Goal: Find specific page/section: Find specific page/section

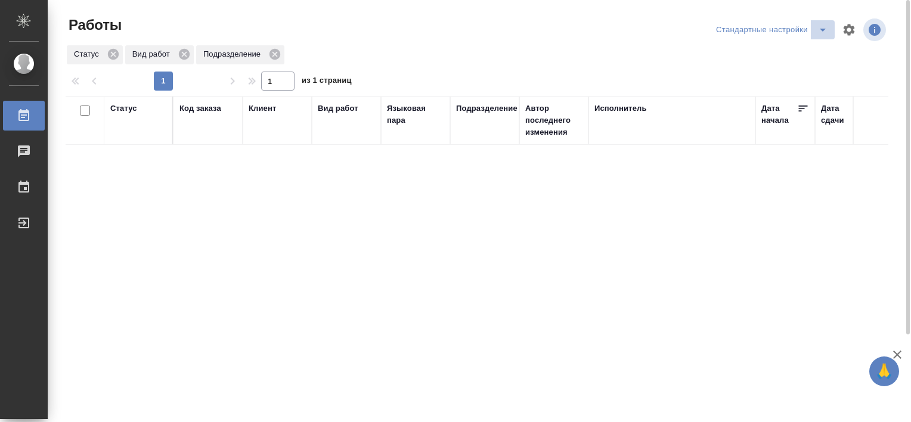
click at [818, 35] on icon "split button" at bounding box center [822, 30] width 14 height 14
click at [741, 52] on li "В работе" at bounding box center [774, 53] width 122 height 19
click at [825, 32] on icon "split button" at bounding box center [822, 30] width 14 height 14
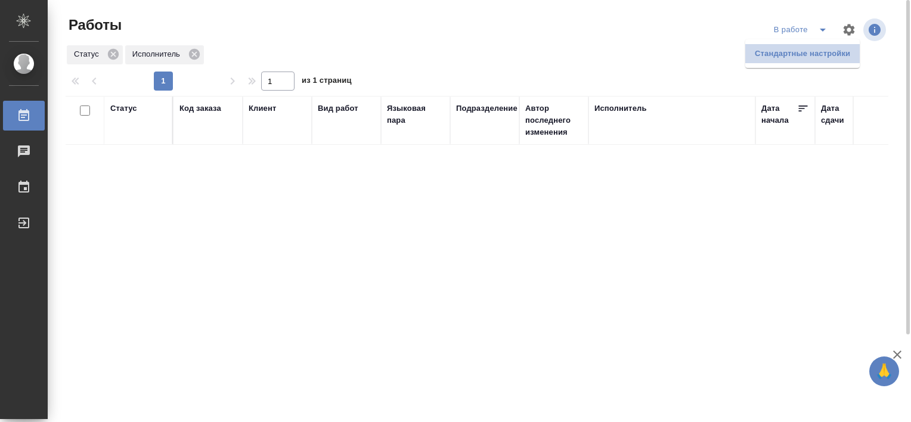
click at [787, 46] on li "Стандартные настройки" at bounding box center [802, 53] width 114 height 19
